Goal: Information Seeking & Learning: Learn about a topic

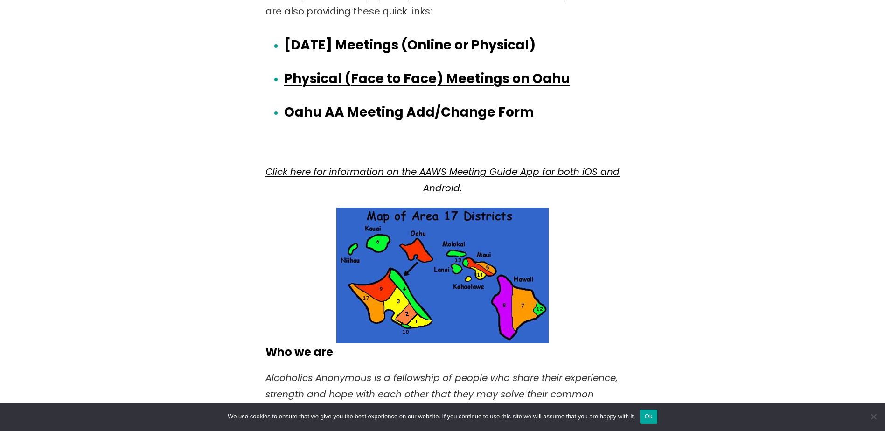
scroll to position [1447, 0]
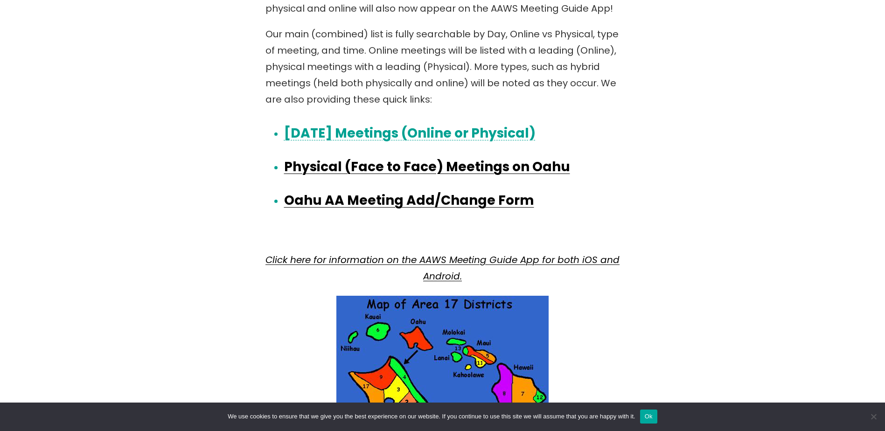
click at [375, 131] on link "Today’s Meetings (Online or Physical)" at bounding box center [410, 133] width 252 height 18
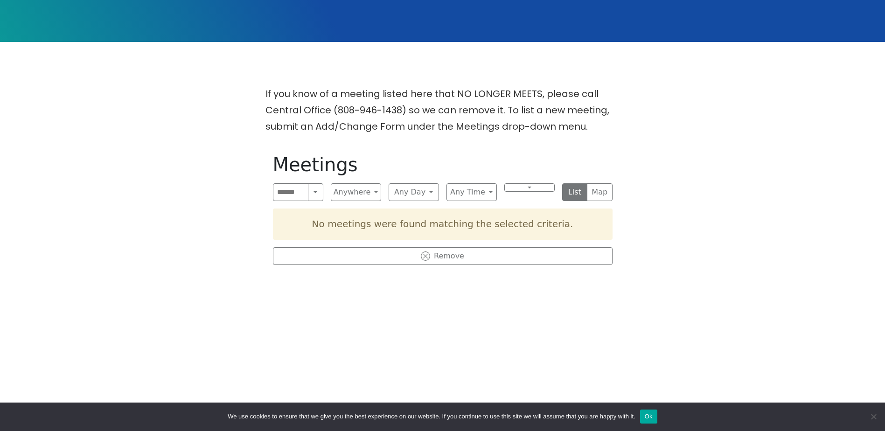
scroll to position [327, 0]
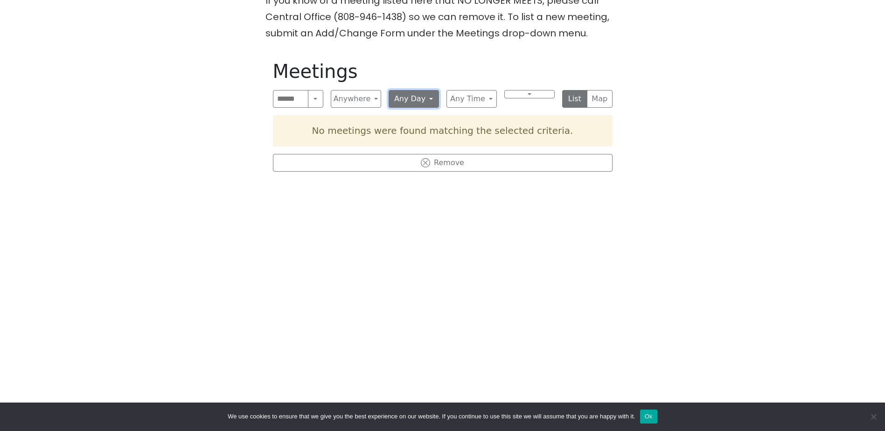
click at [430, 93] on button "Any Day" at bounding box center [414, 99] width 50 height 18
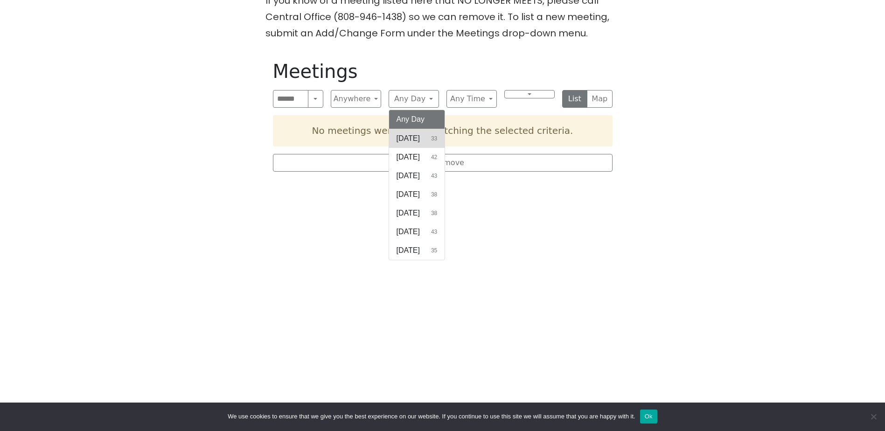
click at [424, 140] on button "[DATE] 33" at bounding box center [417, 138] width 56 height 19
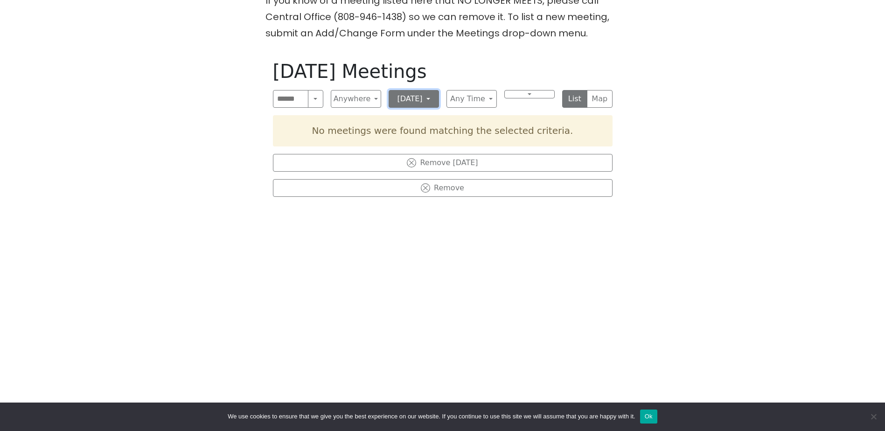
click at [431, 100] on button "[DATE]" at bounding box center [414, 99] width 50 height 18
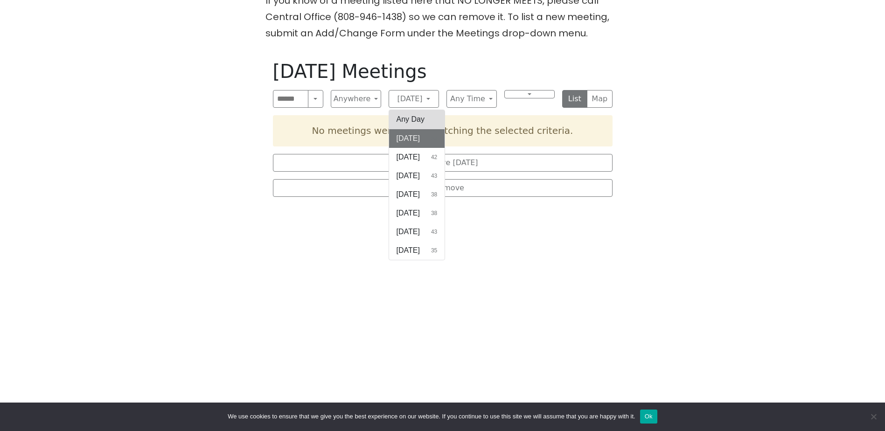
click at [430, 119] on button "Any Day" at bounding box center [417, 119] width 56 height 19
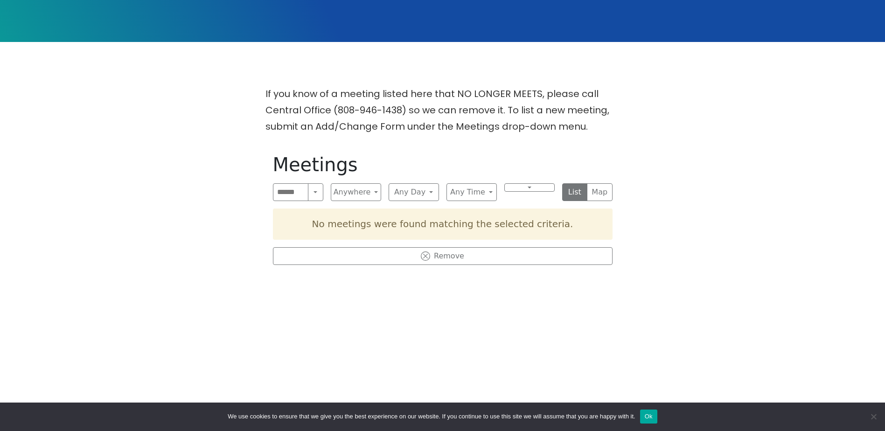
scroll to position [187, 0]
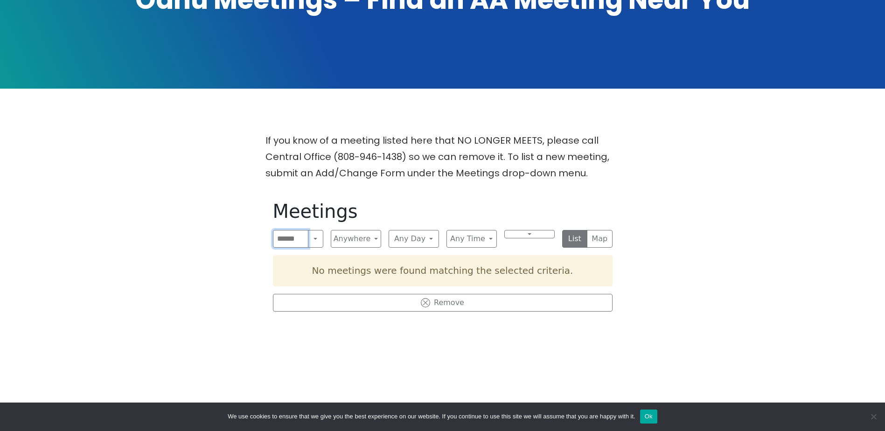
click at [288, 240] on input "Search" at bounding box center [291, 239] width 36 height 18
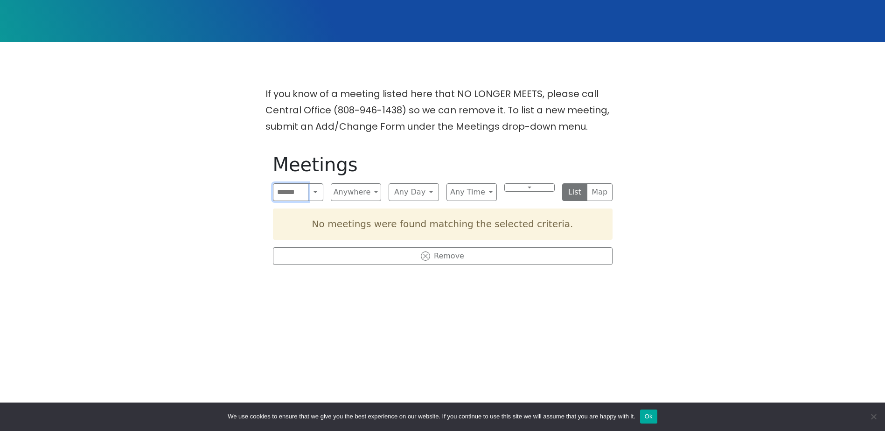
scroll to position [0, 0]
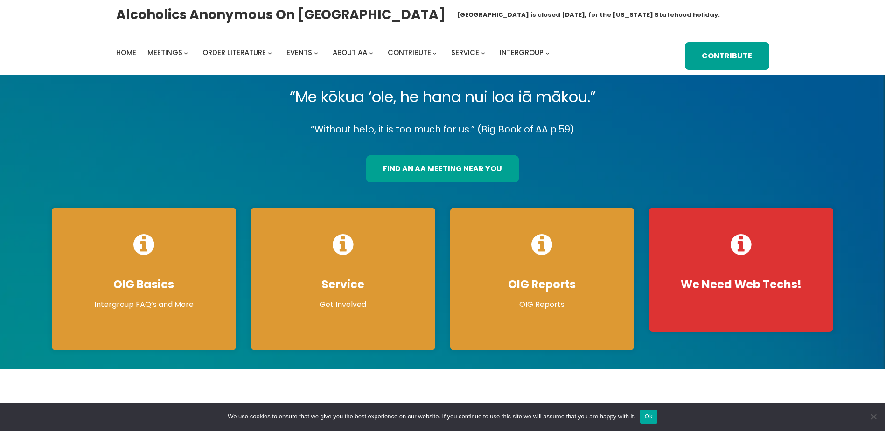
click at [450, 183] on div "“Me kōkua ‘ole, he hana nui loa iā mākou.” “Without help, it is too much for us…" at bounding box center [442, 222] width 797 height 276
click at [450, 176] on link "find an aa meeting near you" at bounding box center [442, 168] width 153 height 27
